Goal: Task Accomplishment & Management: Complete application form

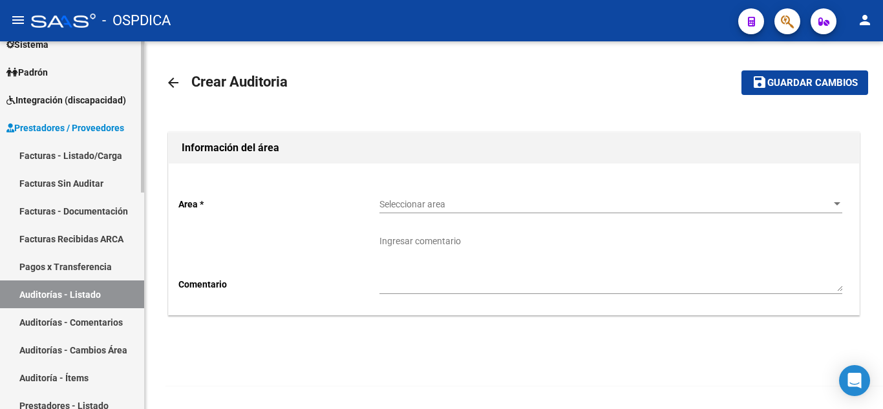
scroll to position [194, 0]
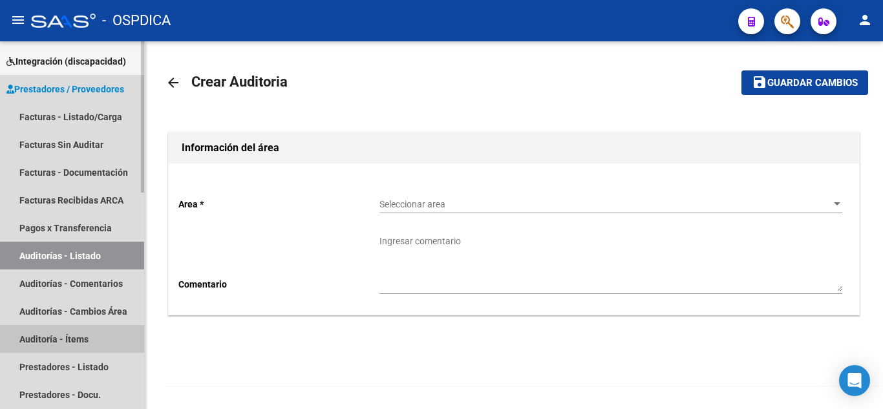
click at [72, 336] on link "Auditoría - Ítems" at bounding box center [72, 339] width 144 height 28
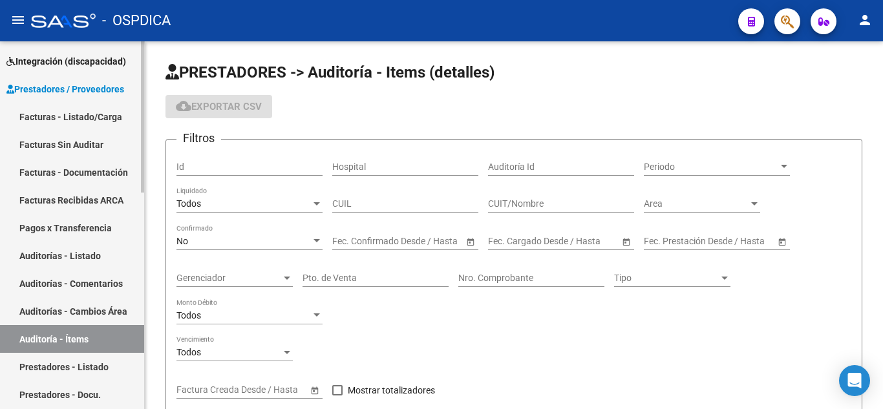
scroll to position [388, 0]
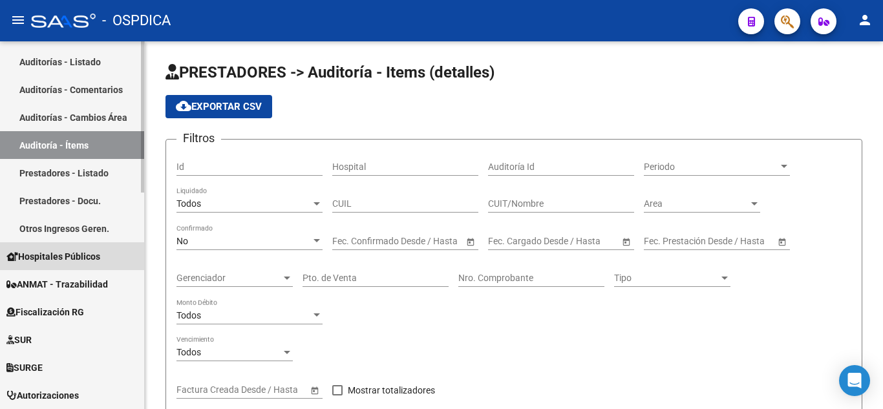
click at [74, 251] on span "Hospitales Públicos" at bounding box center [53, 257] width 94 height 14
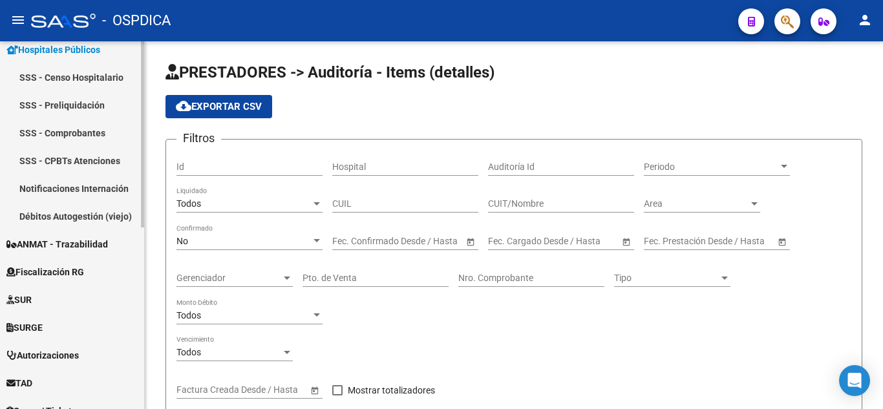
scroll to position [231, 0]
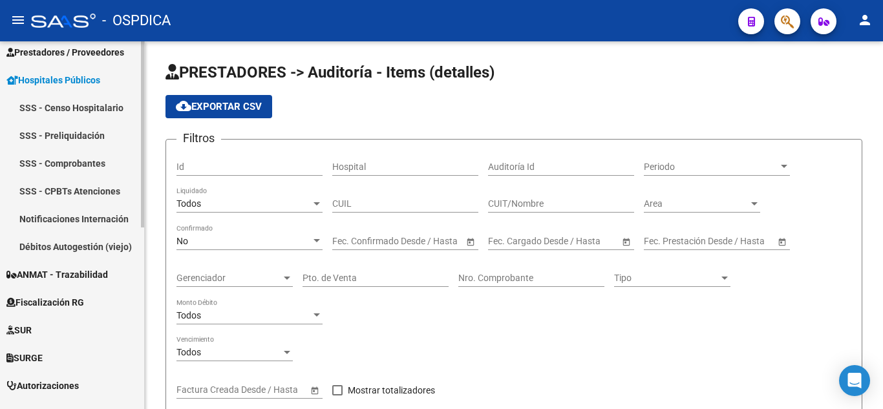
click at [60, 211] on link "Notificaciones Internación" at bounding box center [72, 219] width 144 height 28
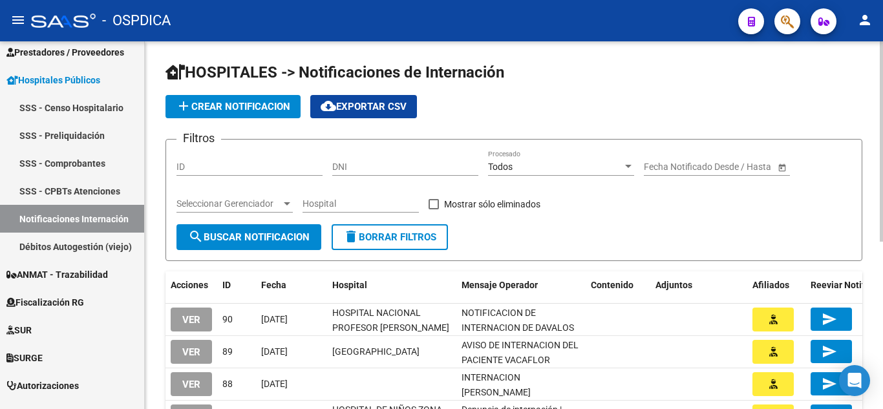
click at [264, 100] on button "add Crear Notificacion" at bounding box center [233, 106] width 135 height 23
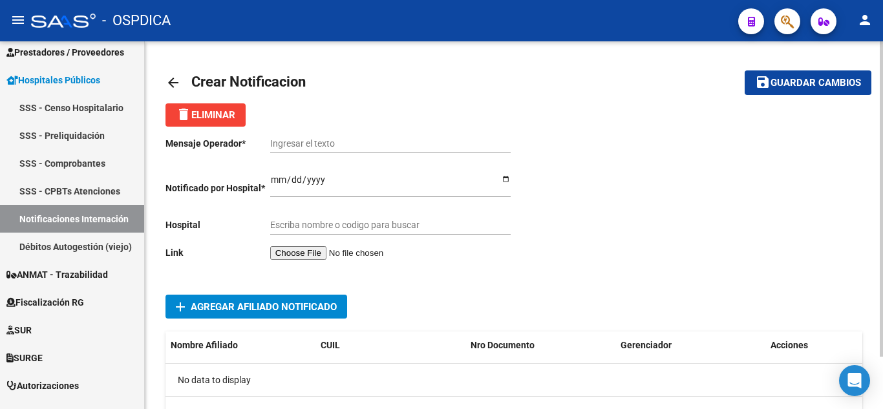
click at [332, 250] on input "file" at bounding box center [352, 253] width 164 height 14
click at [375, 139] on input "Ingresar el texto" at bounding box center [390, 143] width 241 height 11
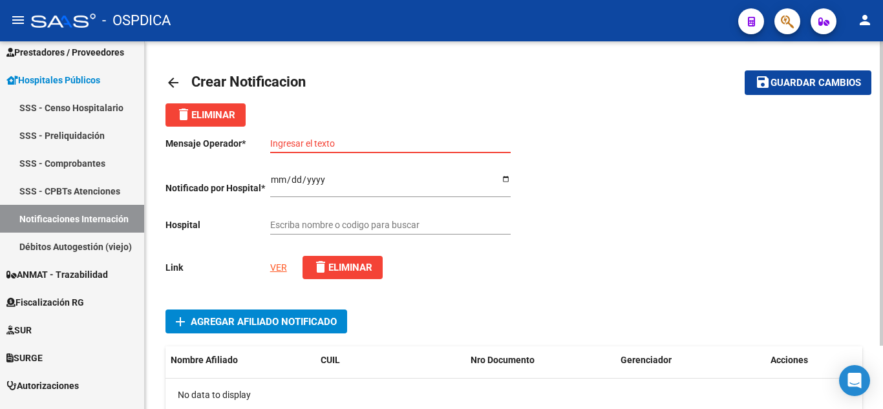
click at [408, 141] on input "Ingresar el texto" at bounding box center [390, 143] width 241 height 11
paste input "DENUNCIA DE INTERNACION DE [PERSON_NAME]"
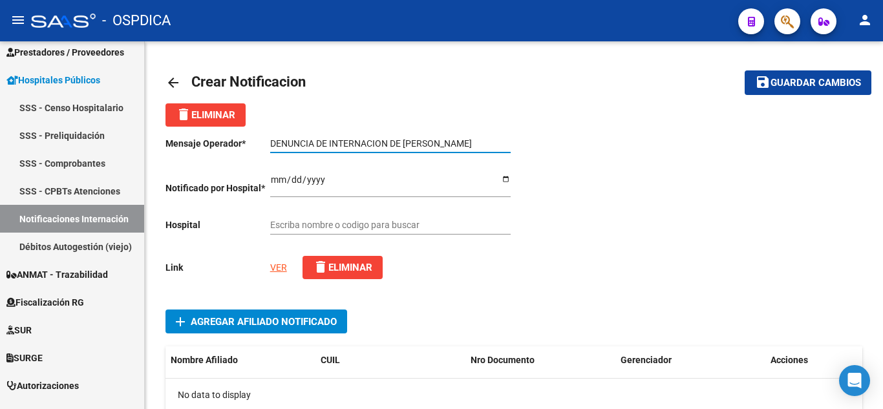
type input "DENUNCIA DE INTERNACION DE [PERSON_NAME]"
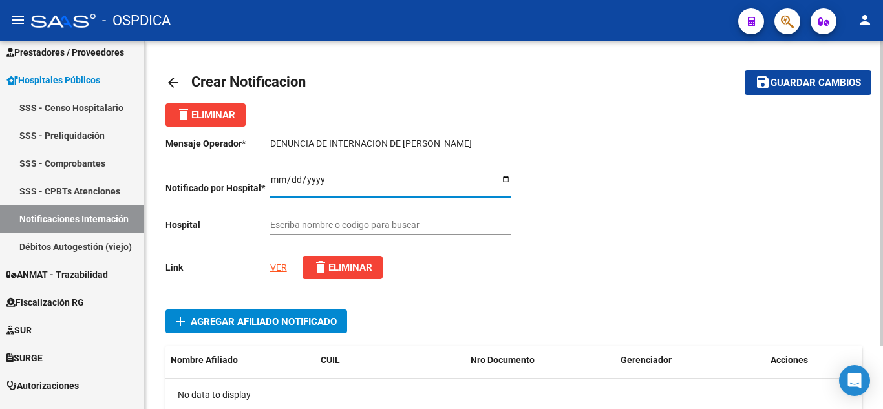
click at [279, 178] on input "Ingresar el fecha" at bounding box center [390, 184] width 241 height 19
type input "[DATE]"
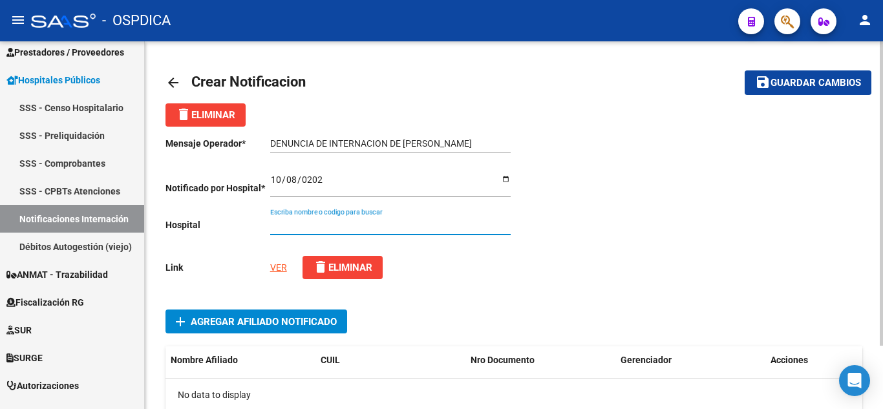
click at [355, 219] on div "Escriba nombre o codigo para buscar" at bounding box center [390, 222] width 241 height 26
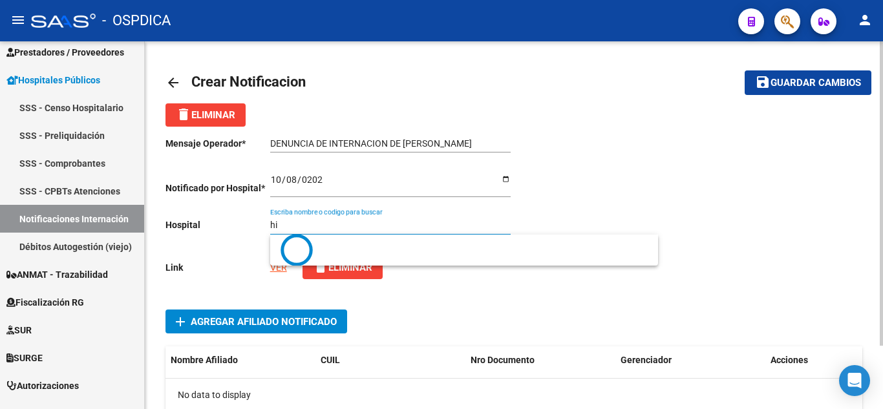
type input "h"
type input "s"
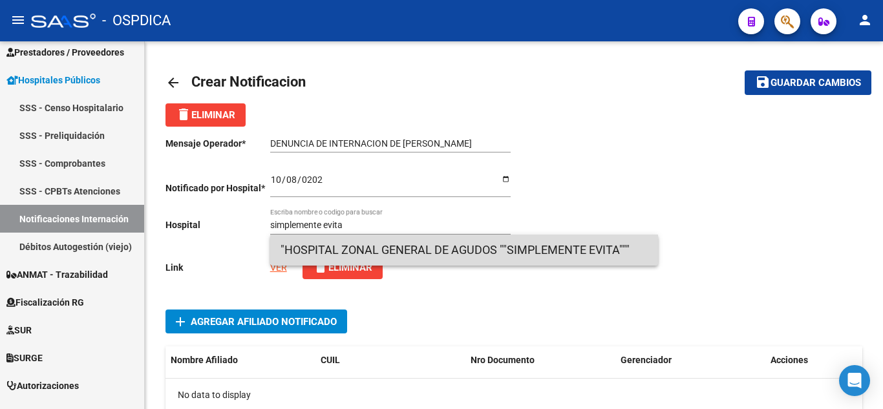
click at [467, 246] on span ""HOSPITAL ZONAL GENERAL DE AGUDOS ""SIMPLEMENTE EVITA"""" at bounding box center [464, 250] width 367 height 31
type input ""HOSPITAL ZONAL GENERAL DE AGUDOS ""SIMPLEMENTE EVITA""""
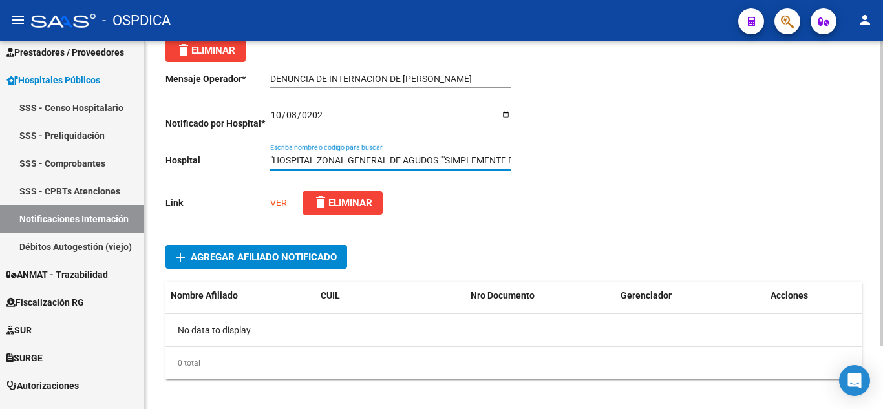
click at [331, 260] on span "Agregar Afiliado Notificado" at bounding box center [264, 257] width 146 height 12
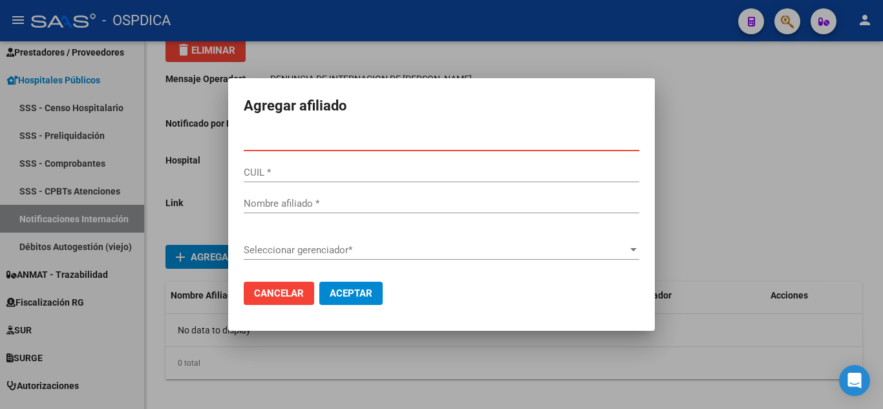
click at [442, 140] on input "Nro Documento *" at bounding box center [442, 141] width 396 height 12
paste input "21.499421"
drag, startPoint x: 257, startPoint y: 141, endPoint x: 337, endPoint y: 156, distance: 82.2
click at [257, 141] on input "21.499421" at bounding box center [442, 141] width 396 height 12
type input "21499421"
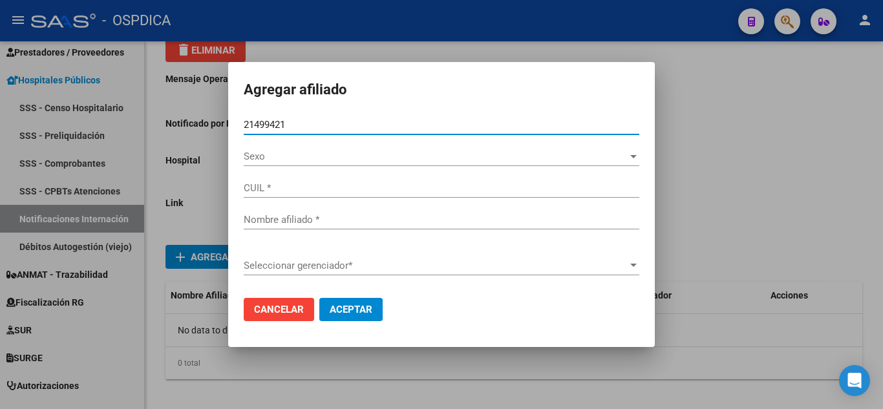
type input "27214994211"
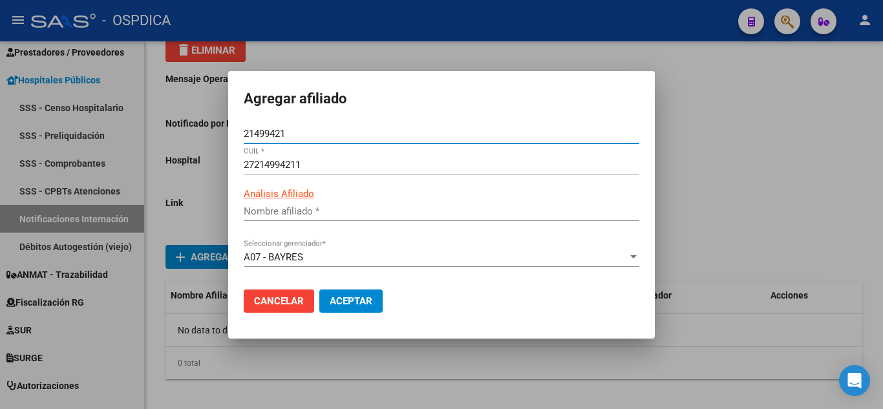
type input "[PERSON_NAME]"
type input "21499421"
click at [361, 299] on span "Aceptar" at bounding box center [351, 301] width 43 height 12
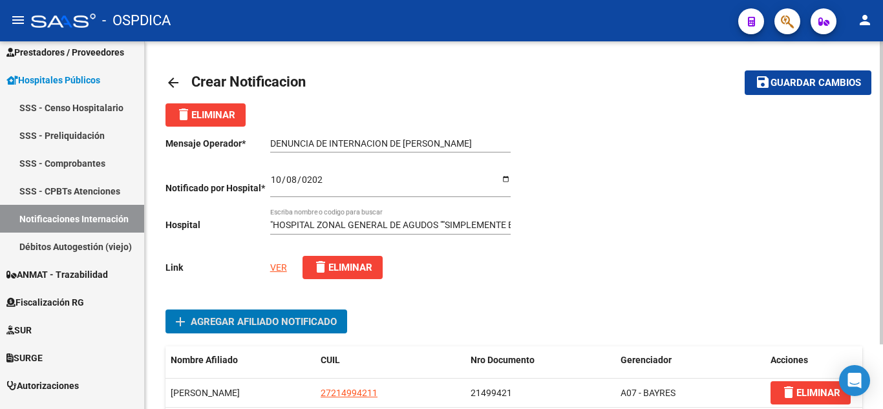
click at [812, 83] on span "Guardar cambios" at bounding box center [816, 84] width 91 height 12
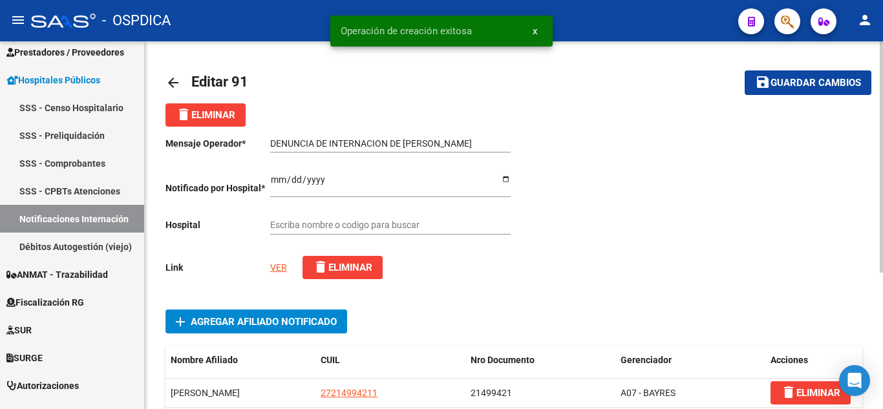
type input ""HOSPITAL ZONAL GENERAL DE AGUDOS ""SIMPLEMENTE EVITA""""
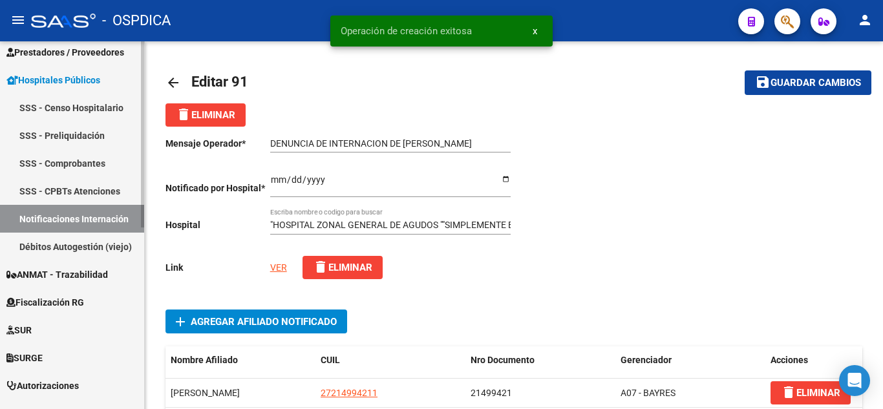
drag, startPoint x: 80, startPoint y: 211, endPoint x: 86, endPoint y: 209, distance: 7.0
click at [80, 211] on link "Notificaciones Internación" at bounding box center [72, 219] width 144 height 28
